Goal: Find specific page/section: Find specific page/section

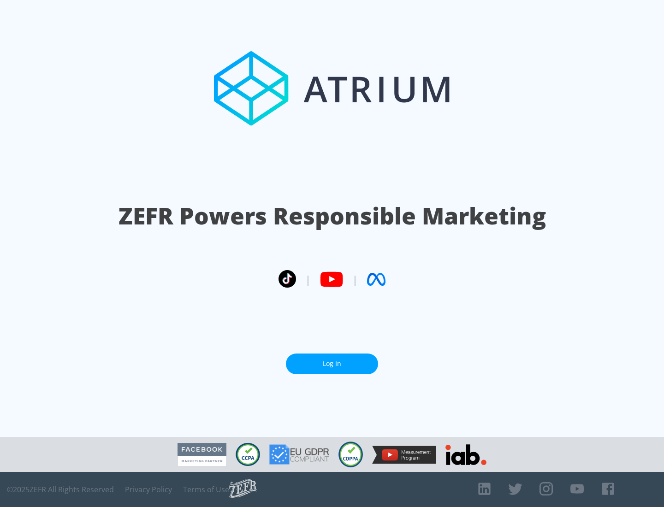
click at [332, 360] on link "Log In" at bounding box center [332, 364] width 92 height 21
